Goal: Transaction & Acquisition: Purchase product/service

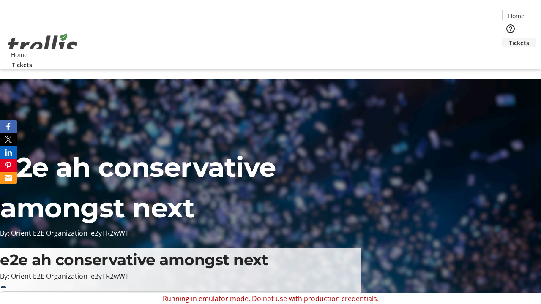
click at [509, 38] on span "Tickets" at bounding box center [519, 42] width 20 height 9
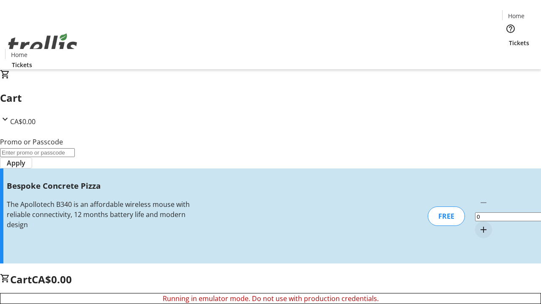
click at [478, 225] on mat-icon "Increment by one" at bounding box center [483, 230] width 10 height 10
type input "1"
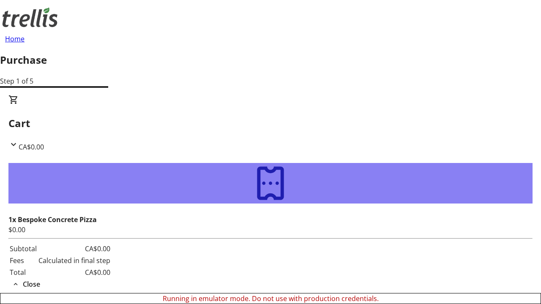
type input "[PERSON_NAME][EMAIL_ADDRESS][DOMAIN_NAME]"
type input "[PERSON_NAME]"
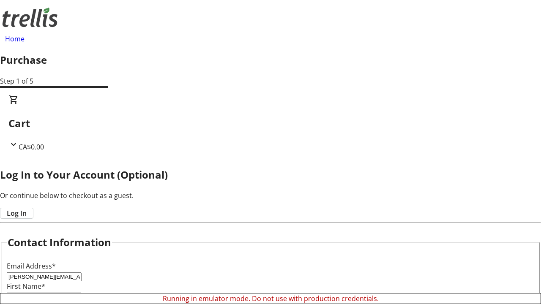
type input "Dicki"
